Goal: Task Accomplishment & Management: Manage account settings

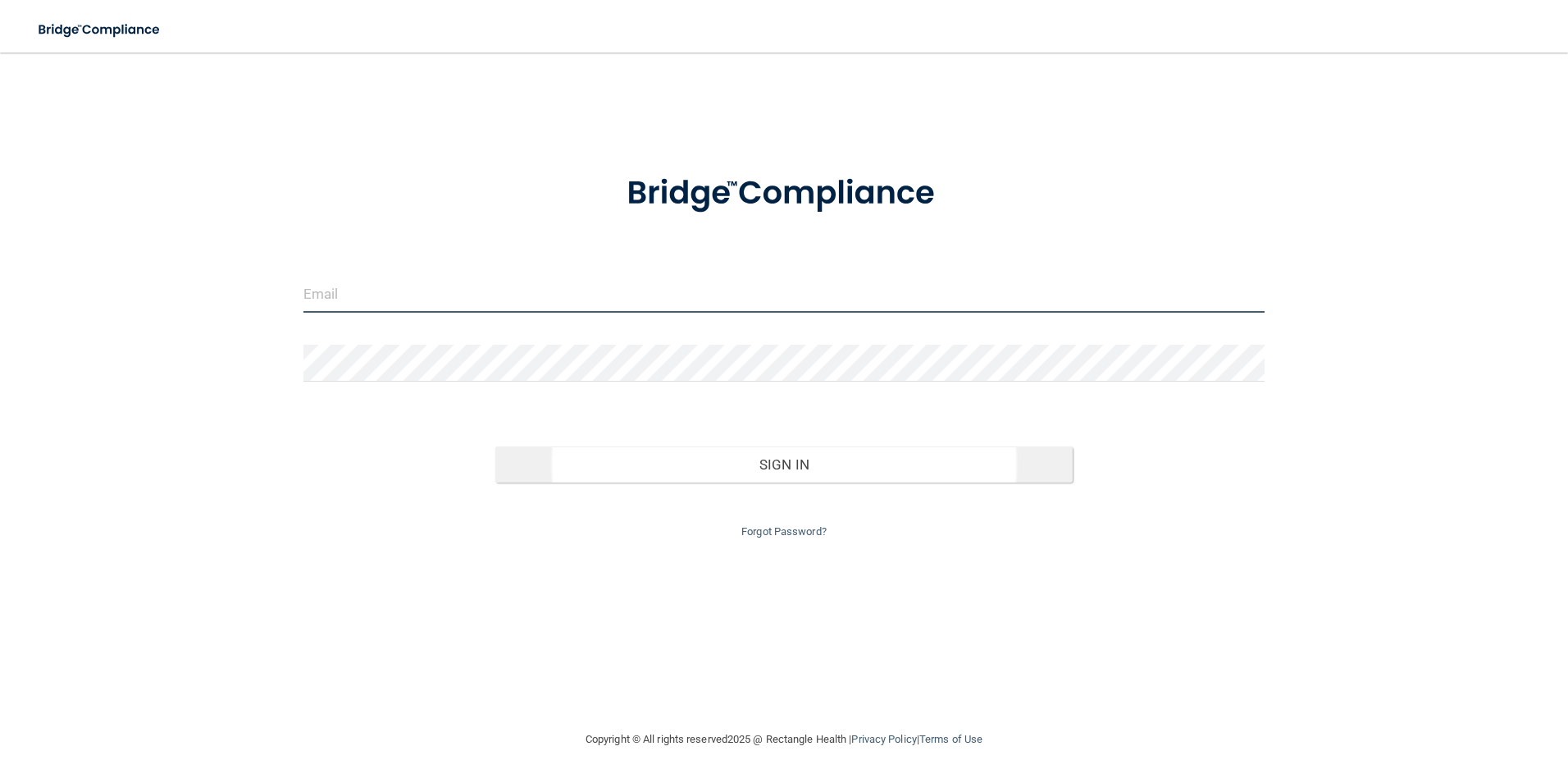
type input "[EMAIL_ADDRESS][DOMAIN_NAME]"
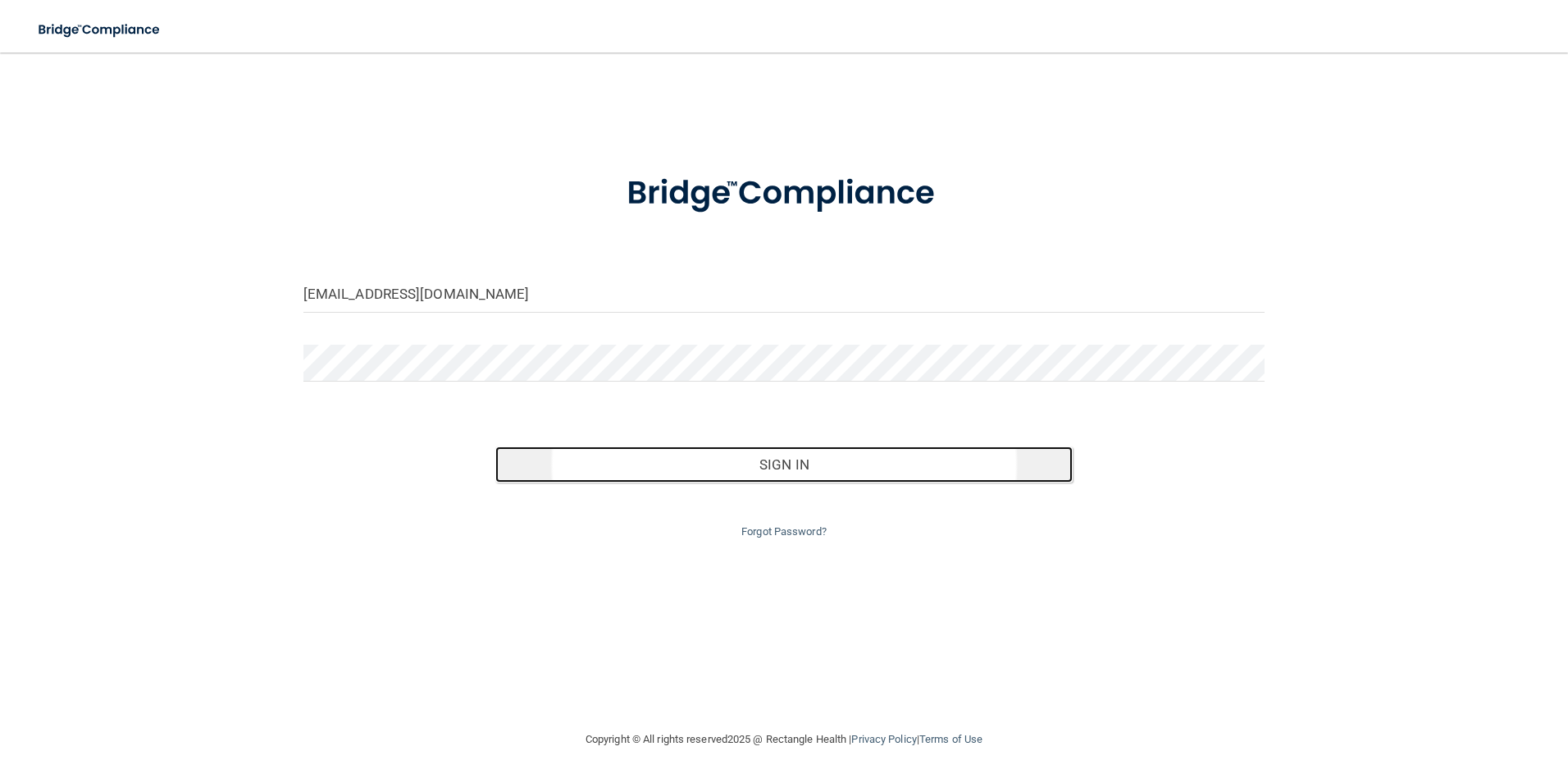
click at [700, 466] on button "Sign In" at bounding box center [784, 465] width 578 height 36
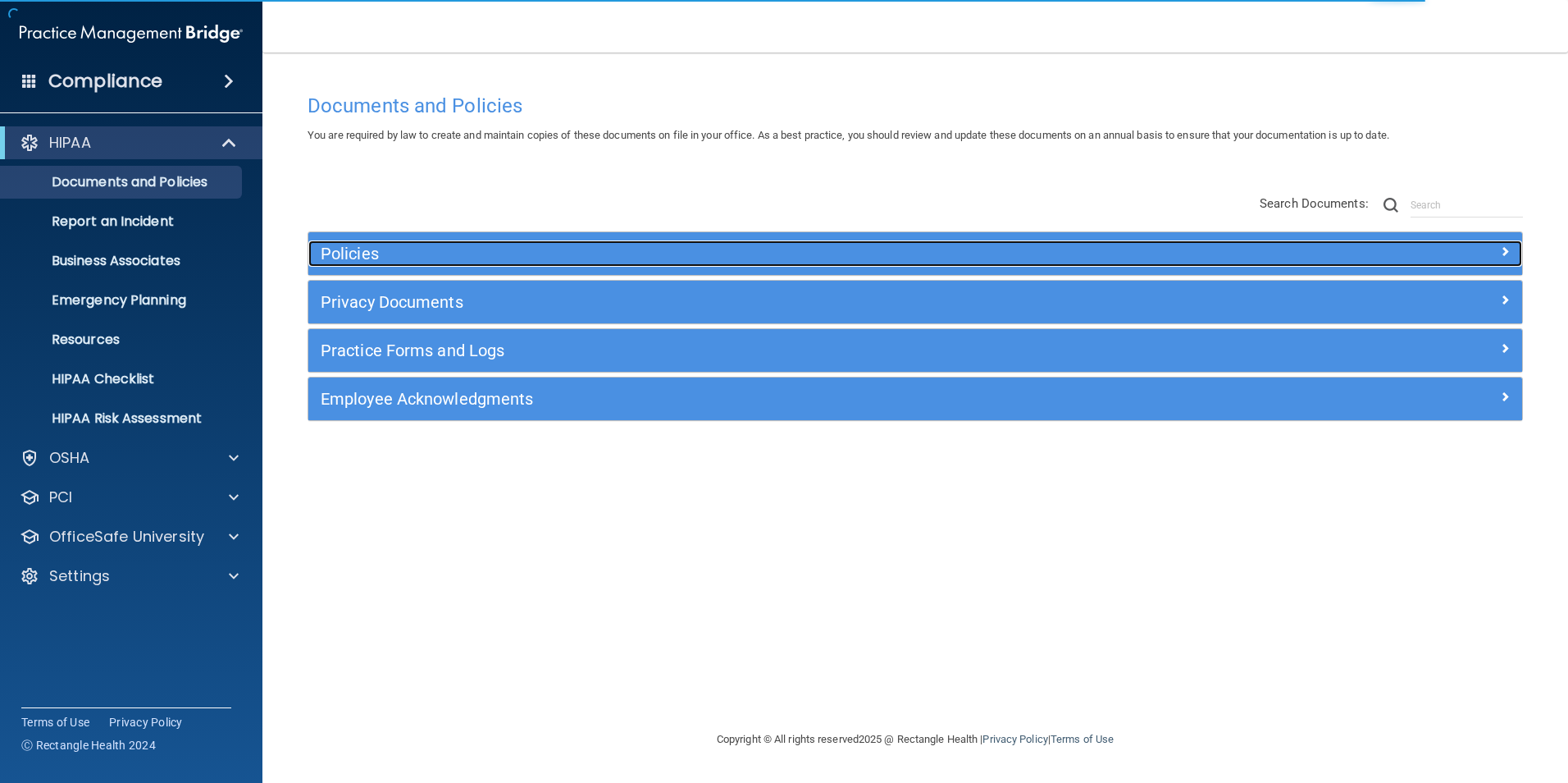
click at [696, 253] on h5 "Policies" at bounding box center [764, 253] width 885 height 18
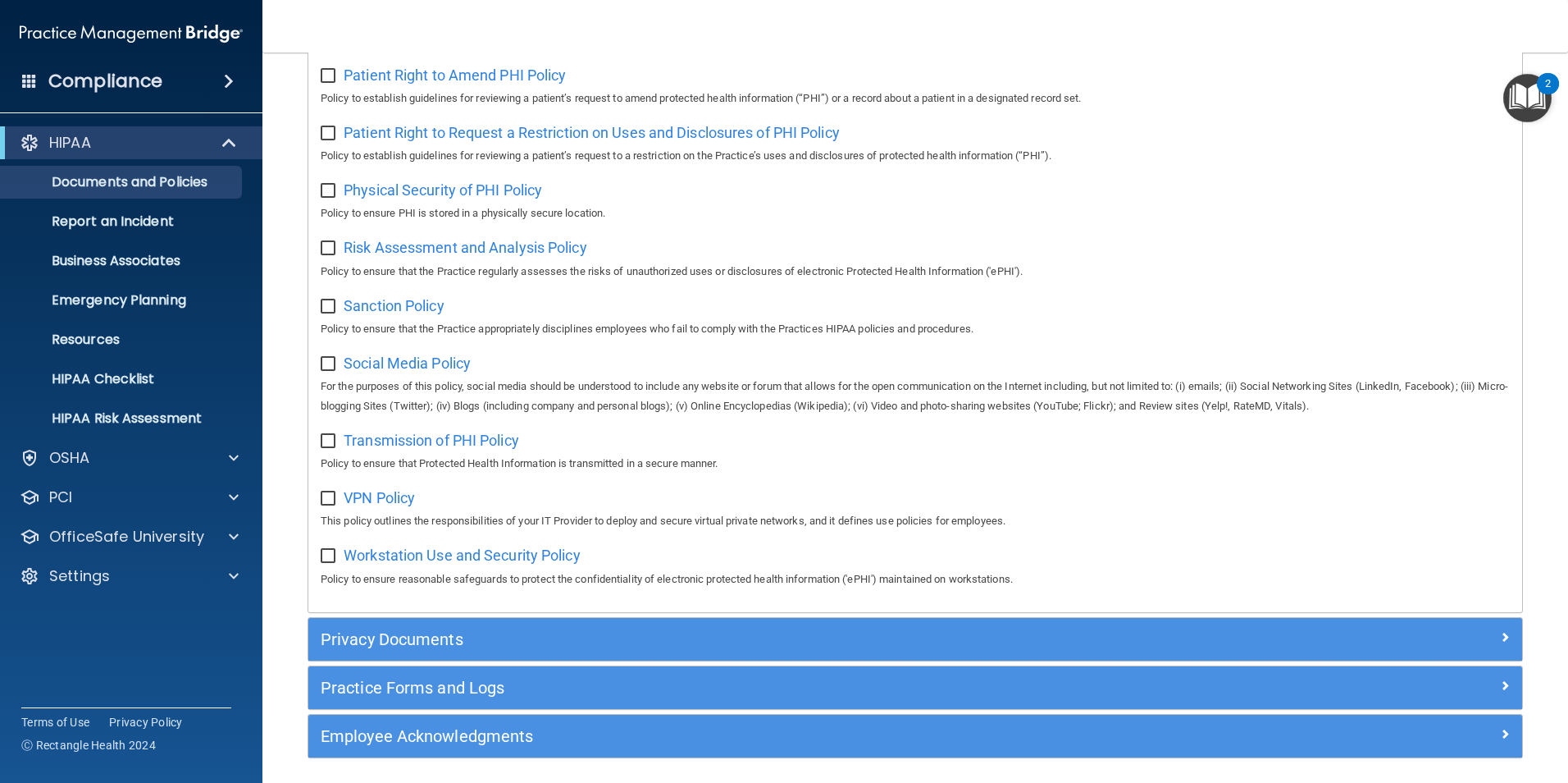
scroll to position [1062, 0]
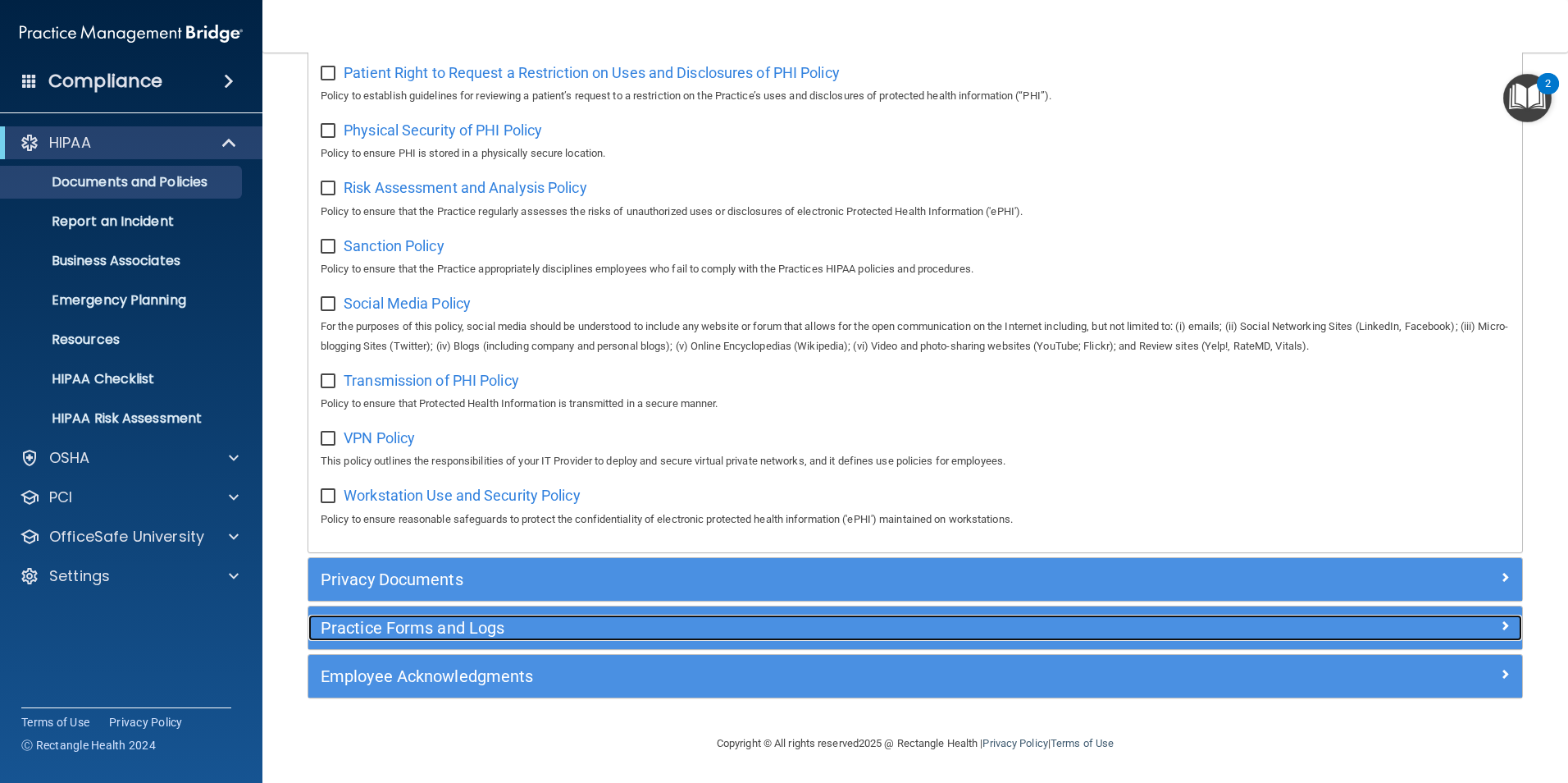
click at [569, 633] on h5 "Practice Forms and Logs" at bounding box center [764, 627] width 885 height 18
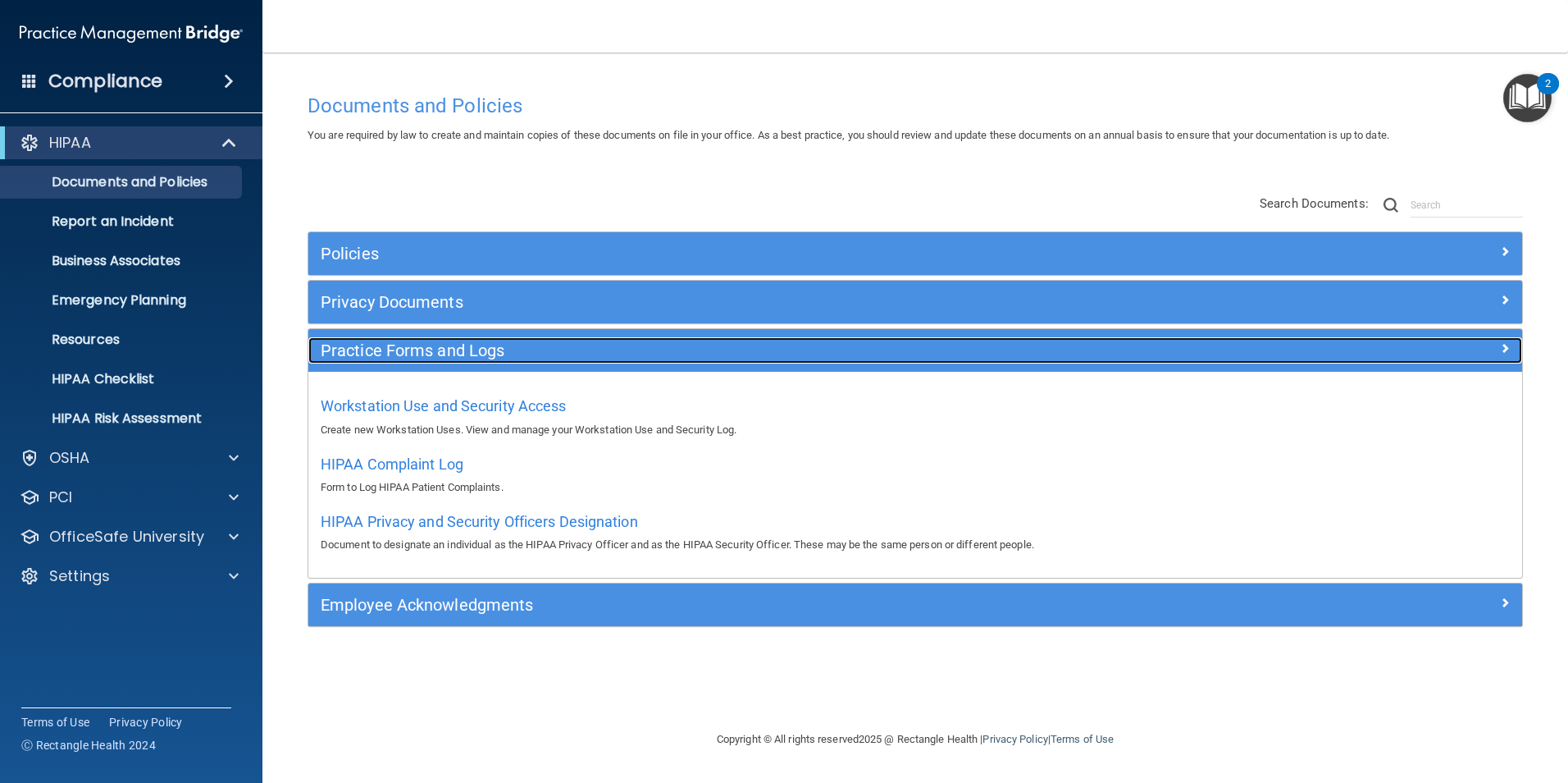
scroll to position [0, 0]
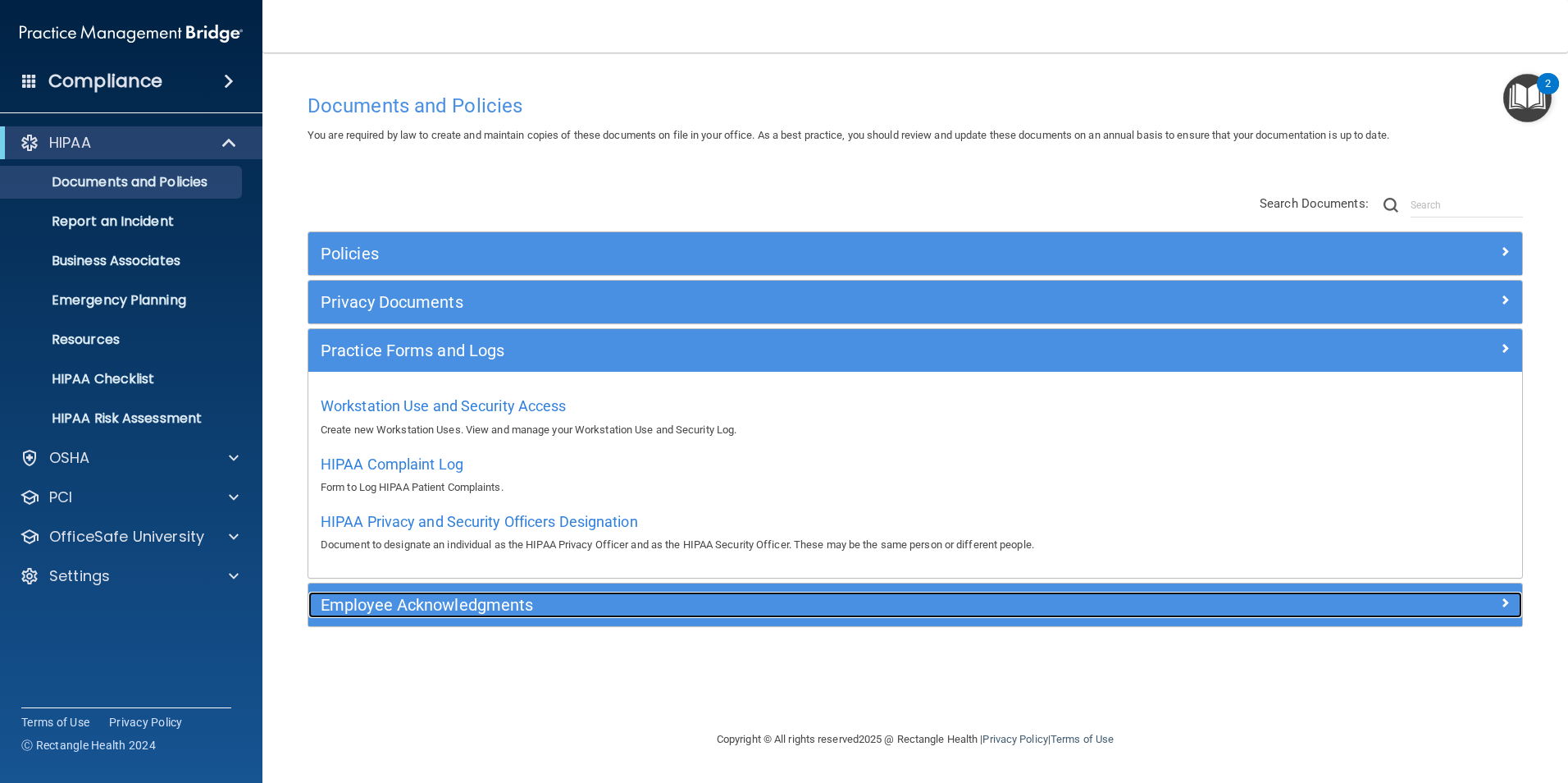
click at [561, 604] on h5 "Employee Acknowledgments" at bounding box center [764, 604] width 885 height 18
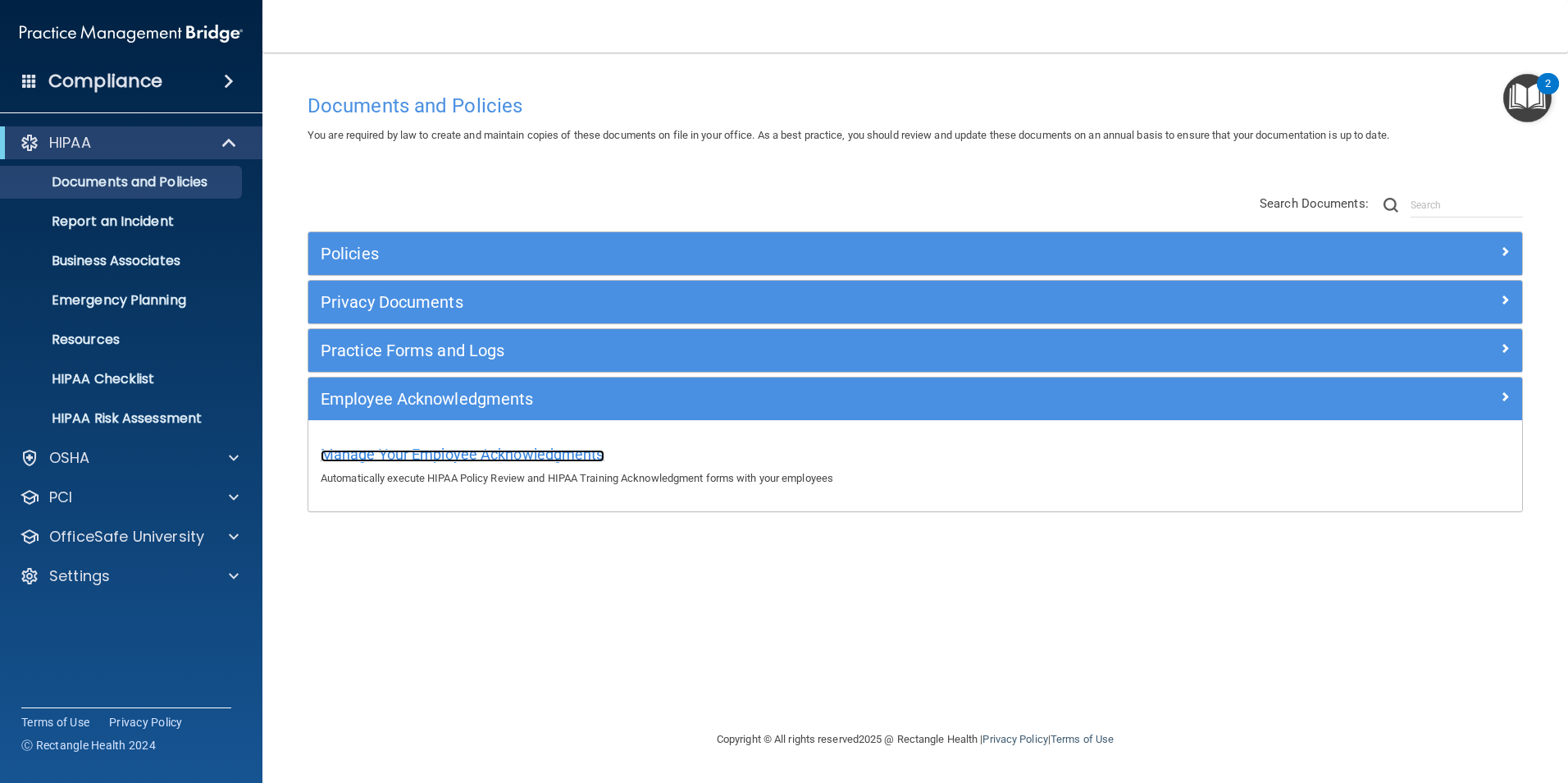
click at [504, 454] on span "Manage Your Employee Acknowledgments" at bounding box center [463, 454] width 284 height 17
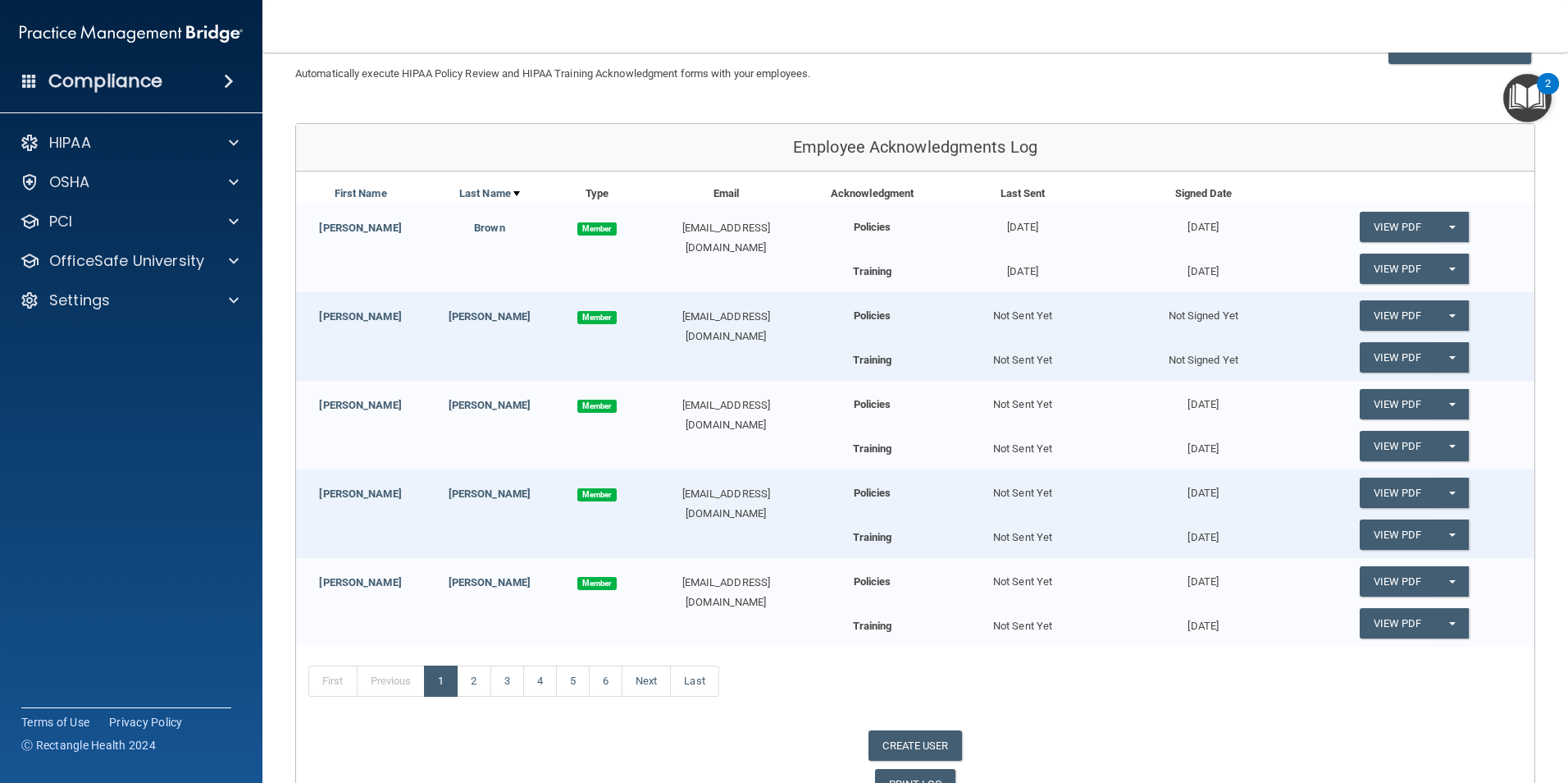
scroll to position [164, 0]
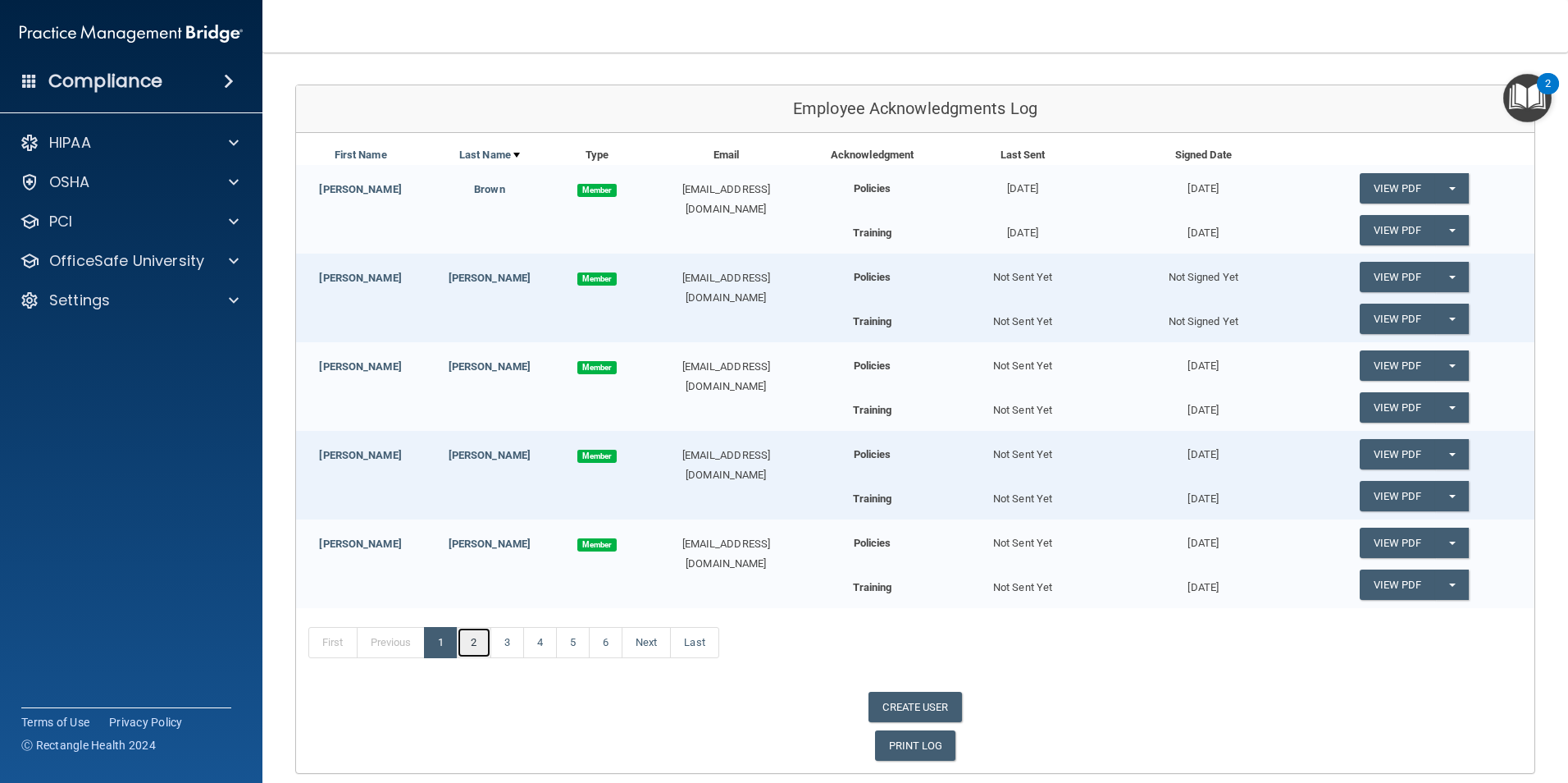
click at [486, 648] on link "2" at bounding box center [474, 642] width 34 height 31
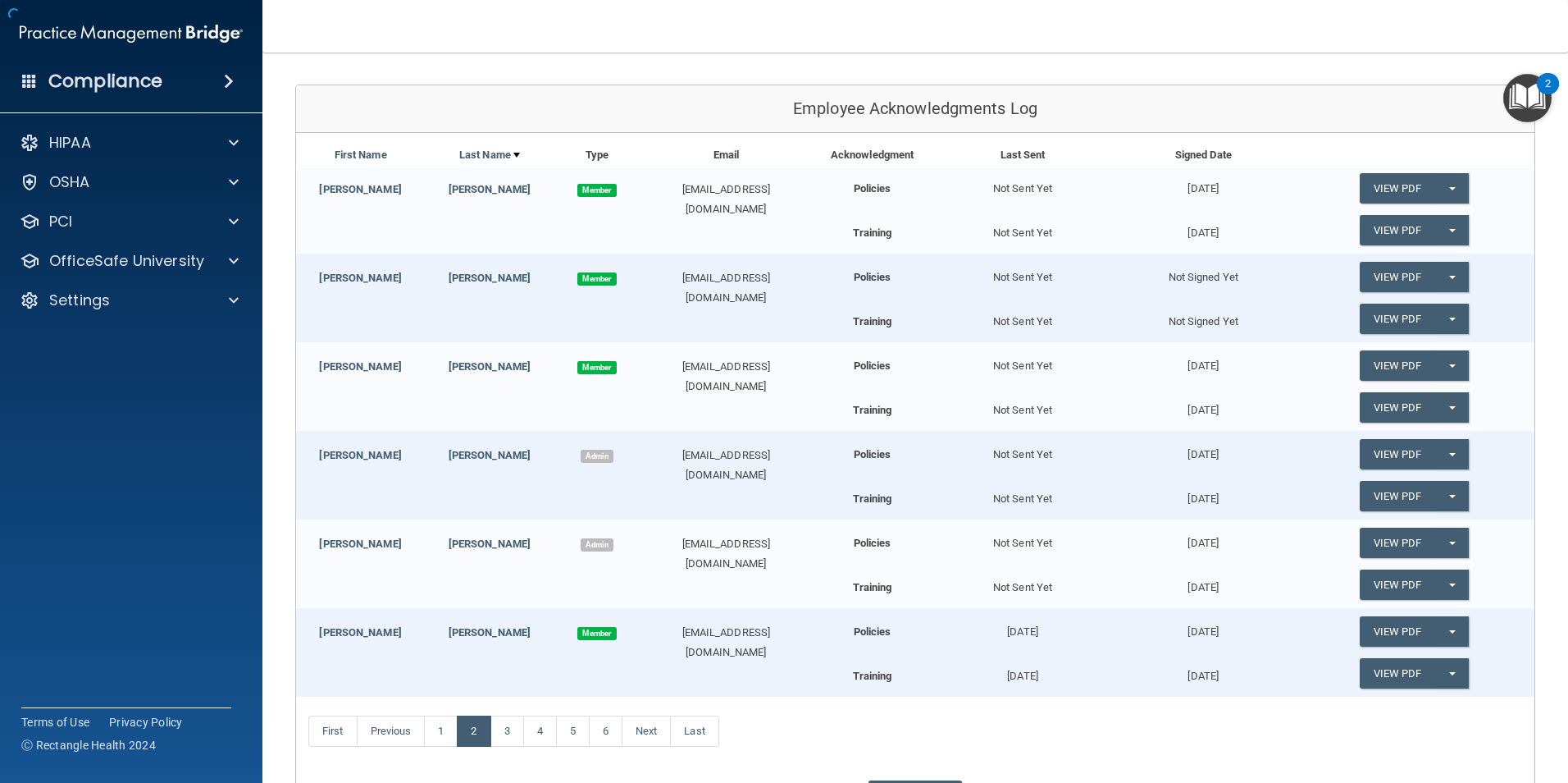
scroll to position [253, 0]
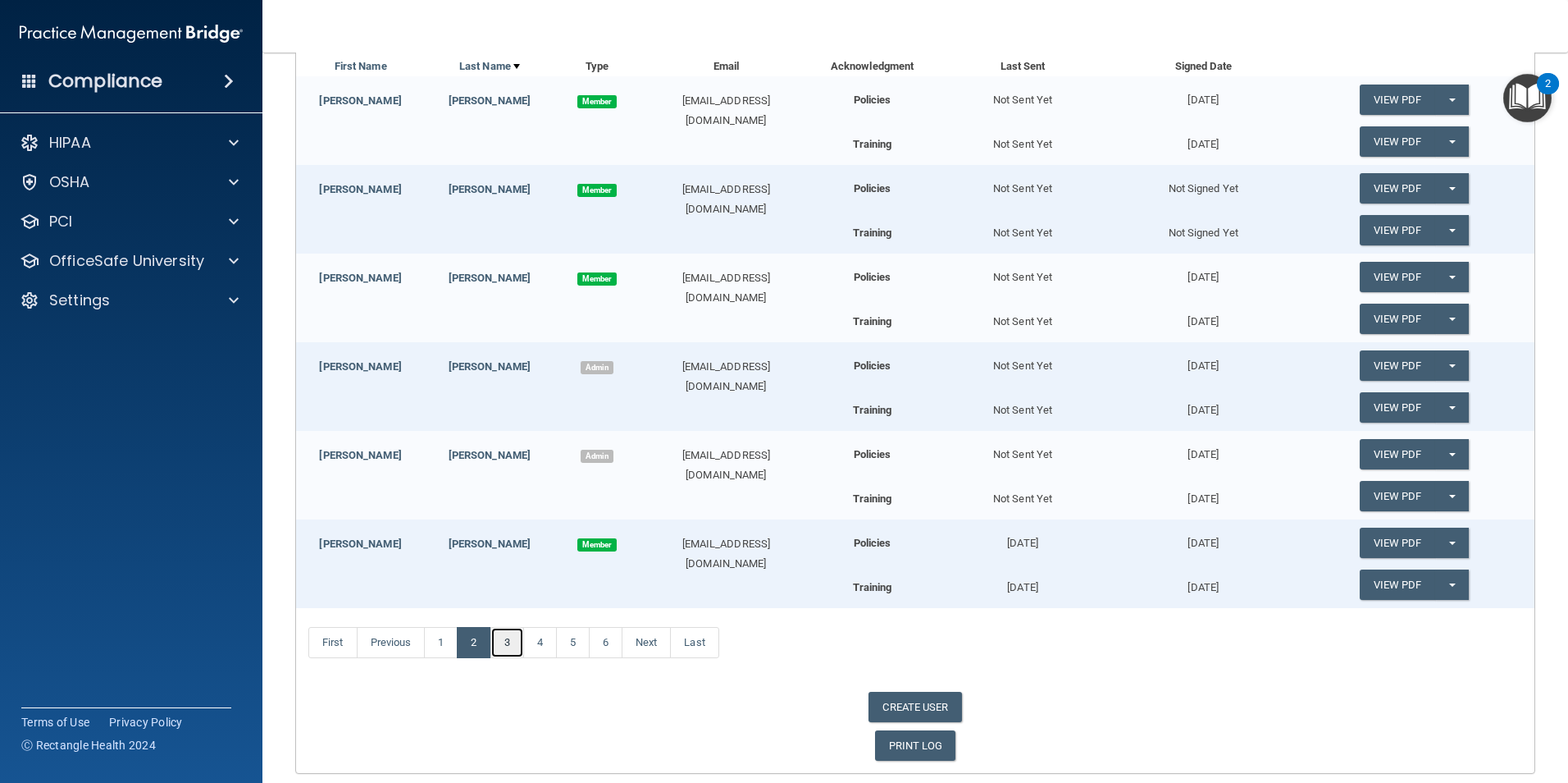
click at [503, 645] on link "3" at bounding box center [507, 642] width 34 height 31
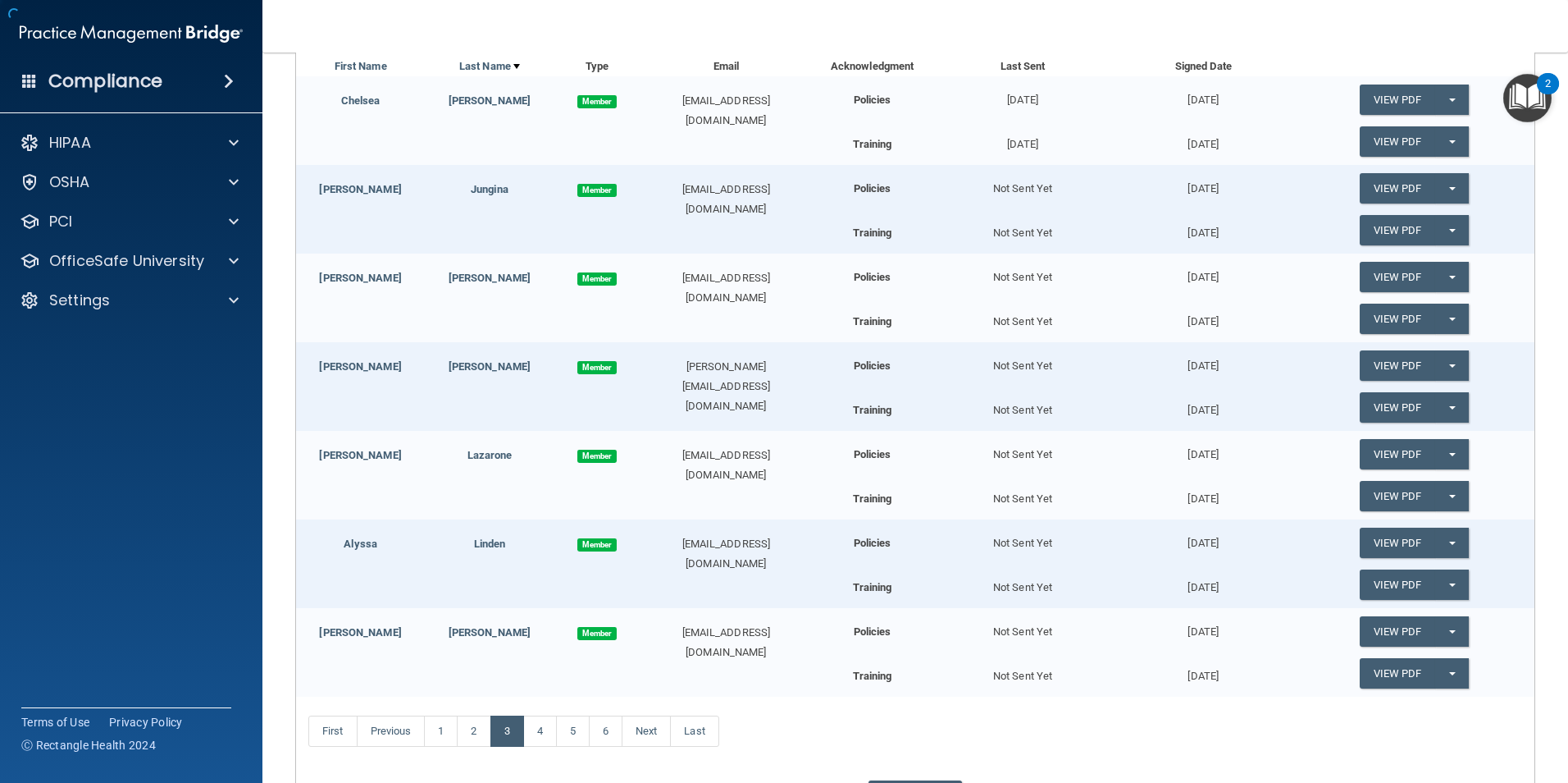
scroll to position [341, 0]
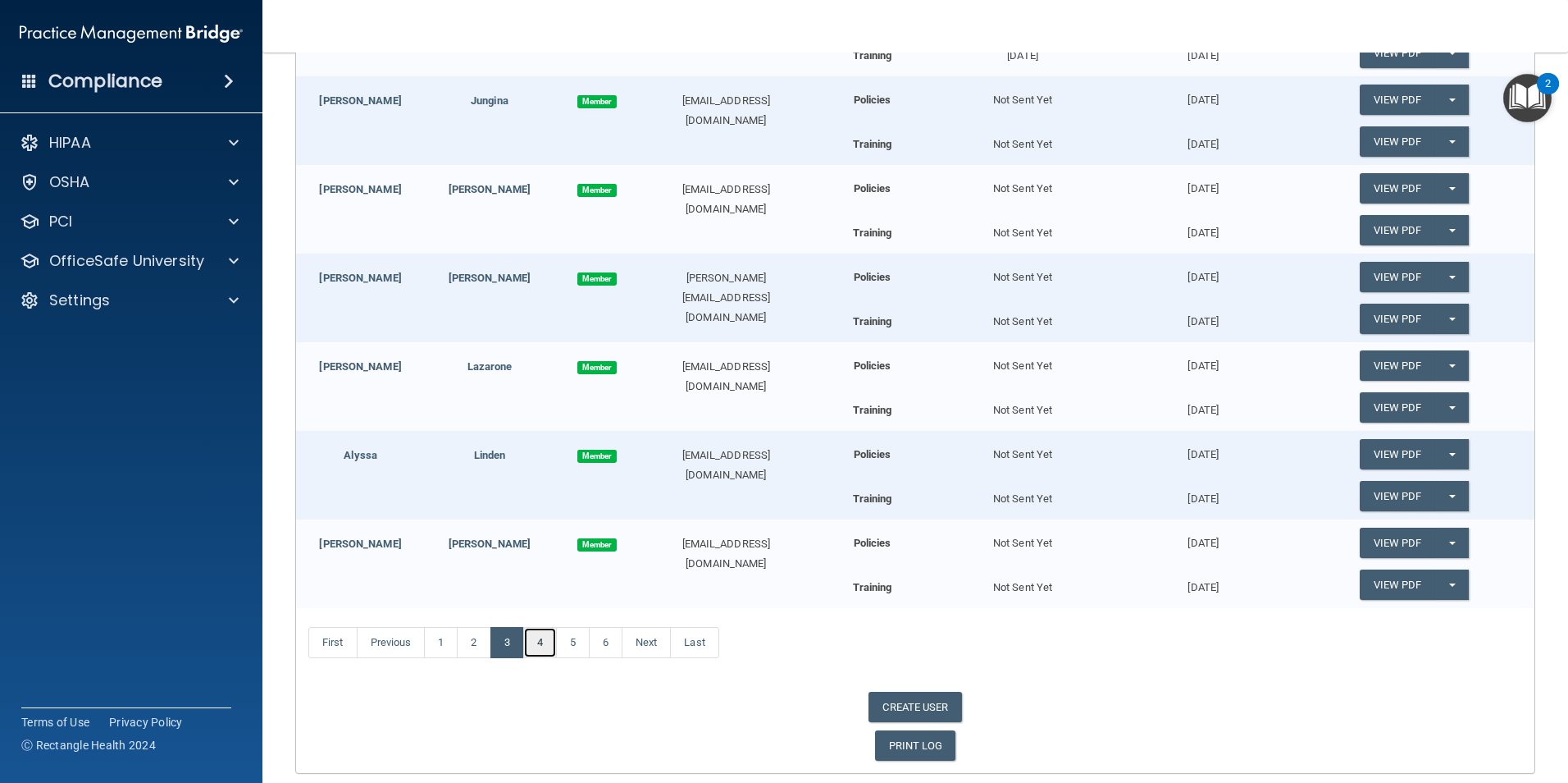
click at [543, 653] on link "4" at bounding box center [540, 642] width 34 height 31
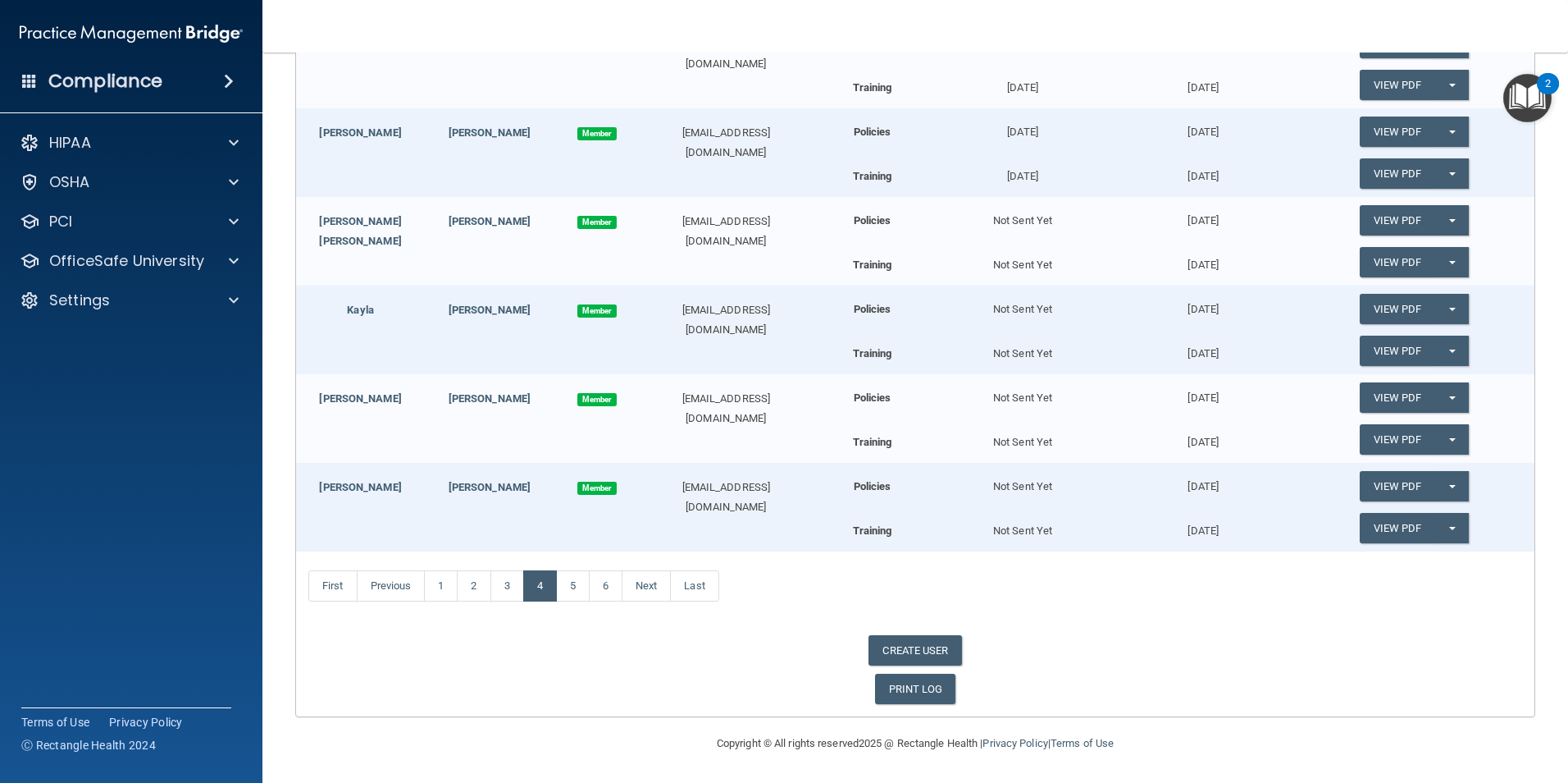
scroll to position [253, 0]
